Goal: Information Seeking & Learning: Learn about a topic

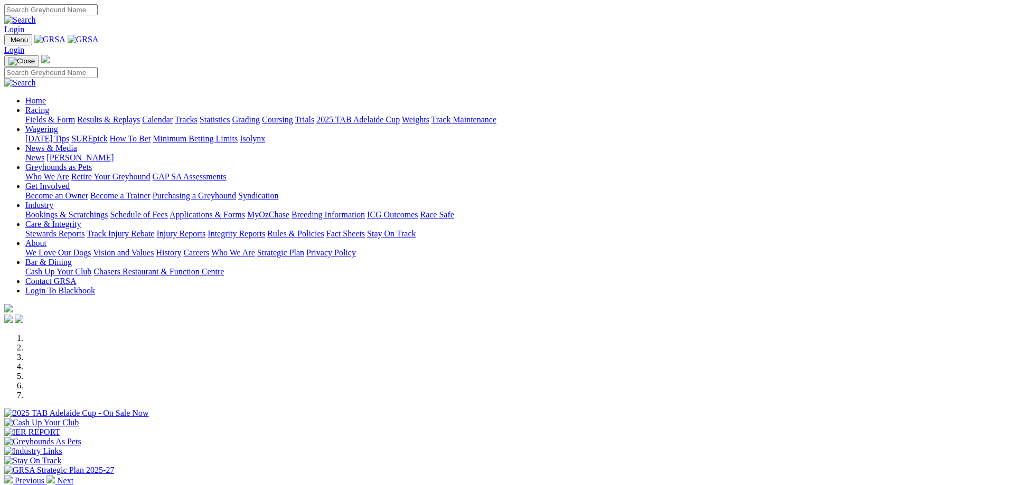
click at [75, 115] on link "Fields & Form" at bounding box center [50, 119] width 50 height 9
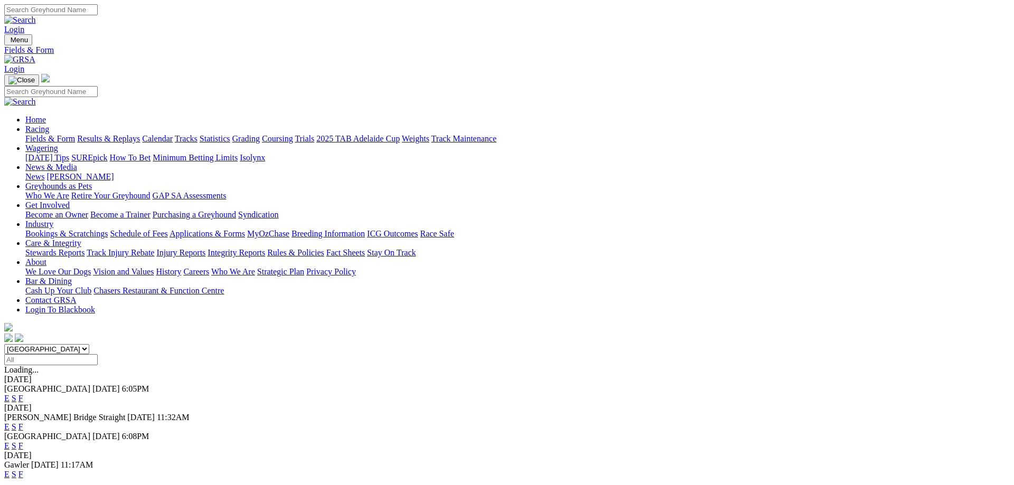
click at [23, 422] on link "F" at bounding box center [20, 426] width 5 height 9
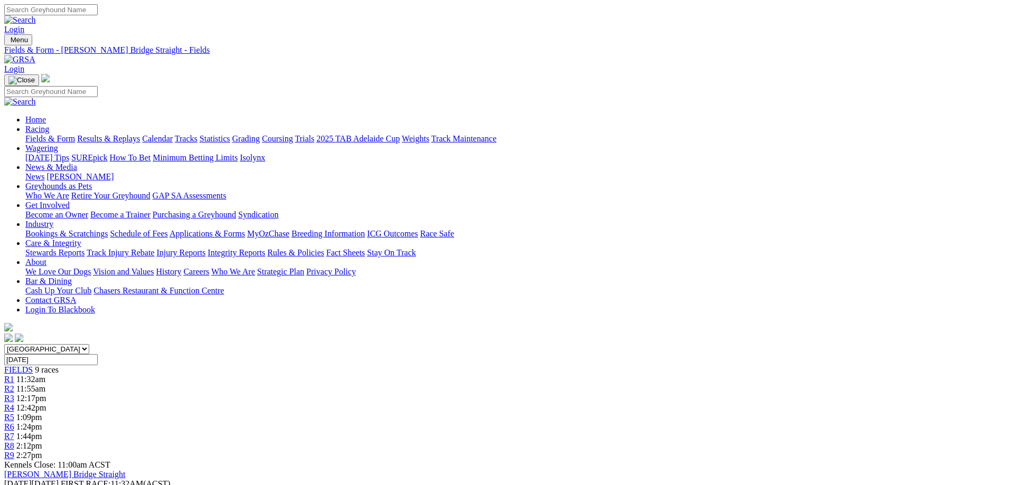
click at [14, 375] on link "R1" at bounding box center [9, 379] width 10 height 9
click at [209, 365] on div "FIELDS 9 races" at bounding box center [506, 370] width 1005 height 10
click at [75, 134] on link "Fields & Form" at bounding box center [50, 138] width 50 height 9
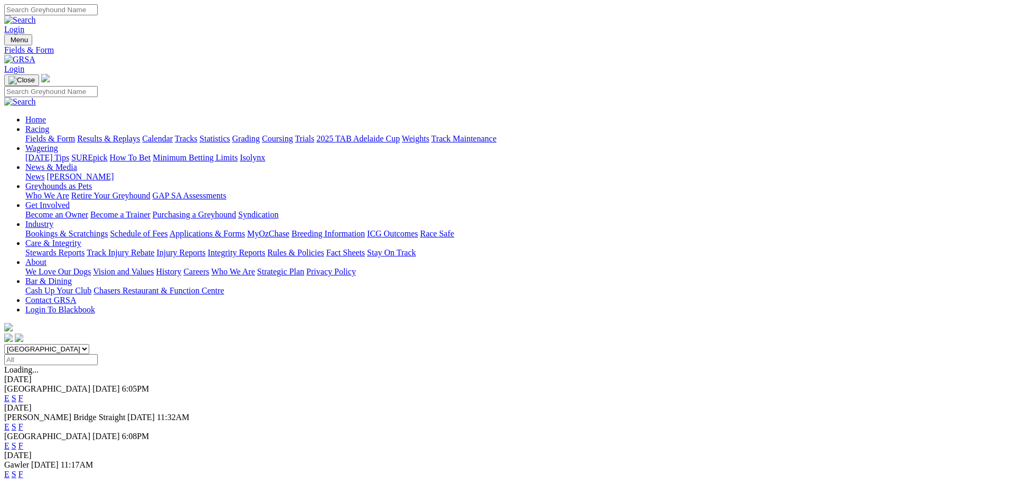
click at [23, 470] on link "F" at bounding box center [20, 474] width 5 height 9
